Goal: Transaction & Acquisition: Purchase product/service

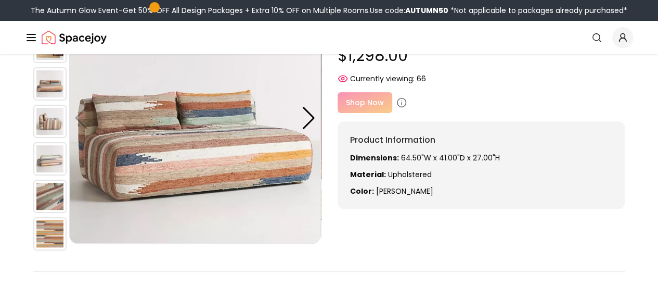
scroll to position [118, 0]
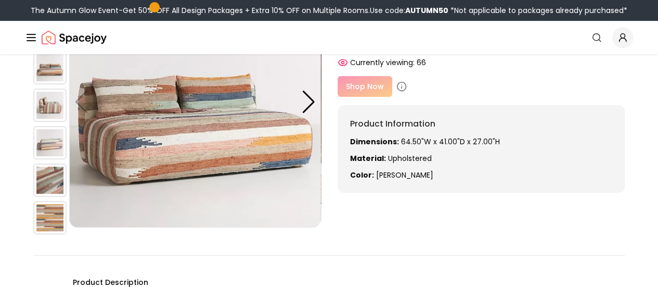
click at [48, 73] on img at bounding box center [49, 67] width 33 height 33
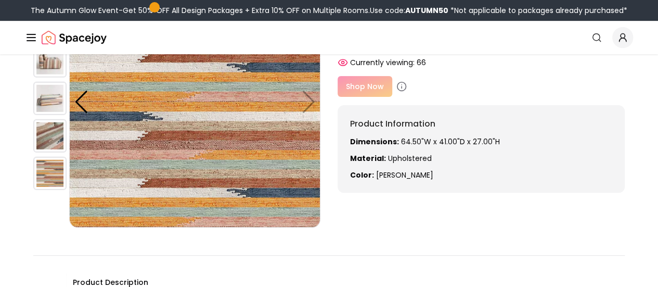
click at [312, 104] on img at bounding box center [194, 101] width 251 height 251
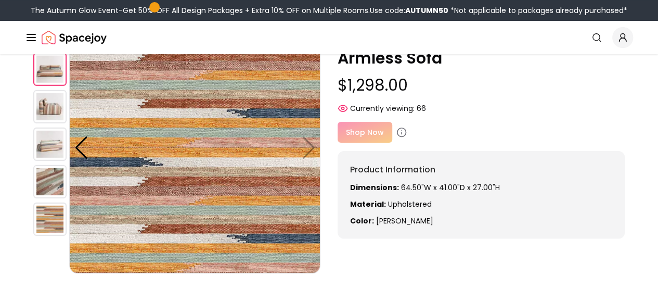
scroll to position [0, 0]
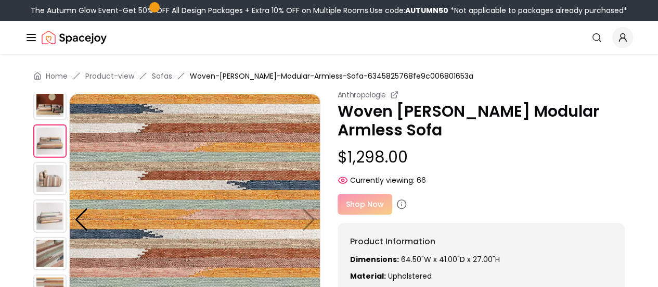
click at [53, 179] on img at bounding box center [49, 178] width 33 height 33
click at [81, 218] on div at bounding box center [81, 219] width 14 height 23
click at [46, 108] on img at bounding box center [49, 103] width 33 height 33
click at [38, 215] on img at bounding box center [49, 215] width 33 height 33
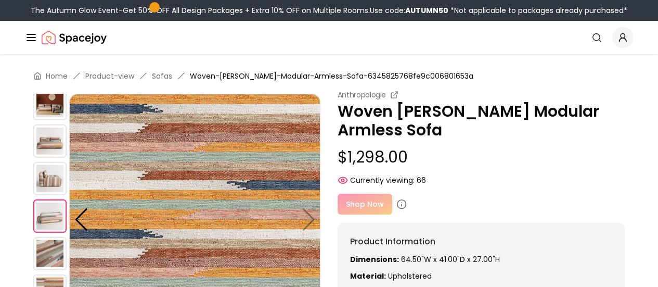
click at [47, 175] on img at bounding box center [49, 178] width 33 height 33
click at [371, 207] on div "Shop Now" at bounding box center [481, 203] width 288 height 21
